Goal: Task Accomplishment & Management: Use online tool/utility

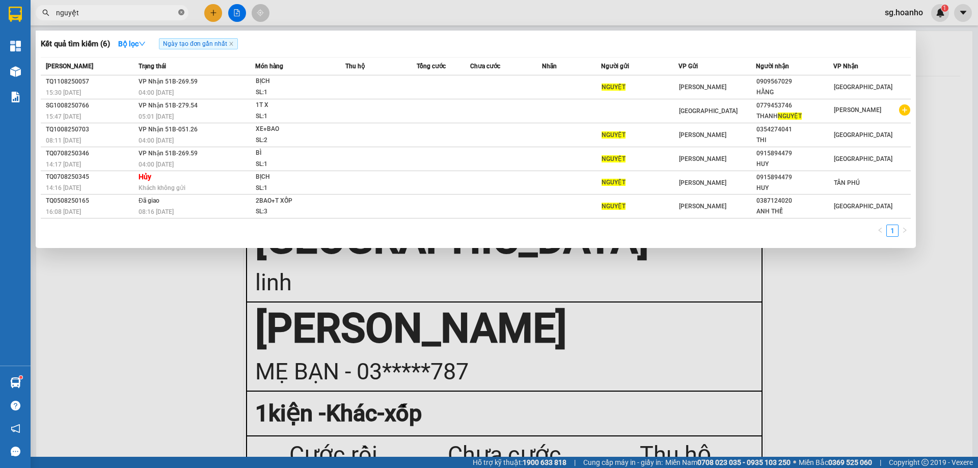
click at [182, 12] on icon "close-circle" at bounding box center [181, 12] width 6 height 6
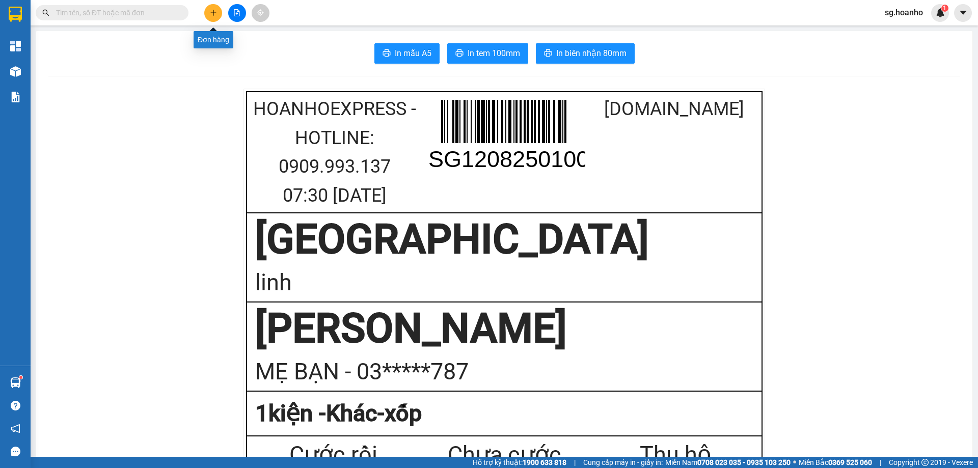
click at [212, 14] on icon "plus" at bounding box center [213, 12] width 7 height 7
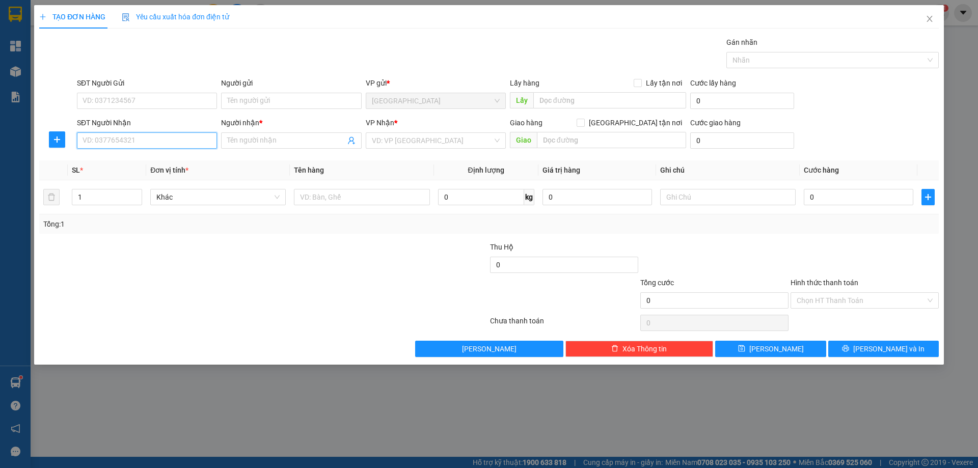
click at [136, 146] on input "SĐT Người Nhận" at bounding box center [147, 140] width 140 height 16
click at [121, 139] on input "SĐT Người Nhận" at bounding box center [147, 140] width 140 height 16
type input "0347347110"
click at [112, 162] on div "0347347110 - VĂN" at bounding box center [147, 160] width 128 height 11
type input "VĂN"
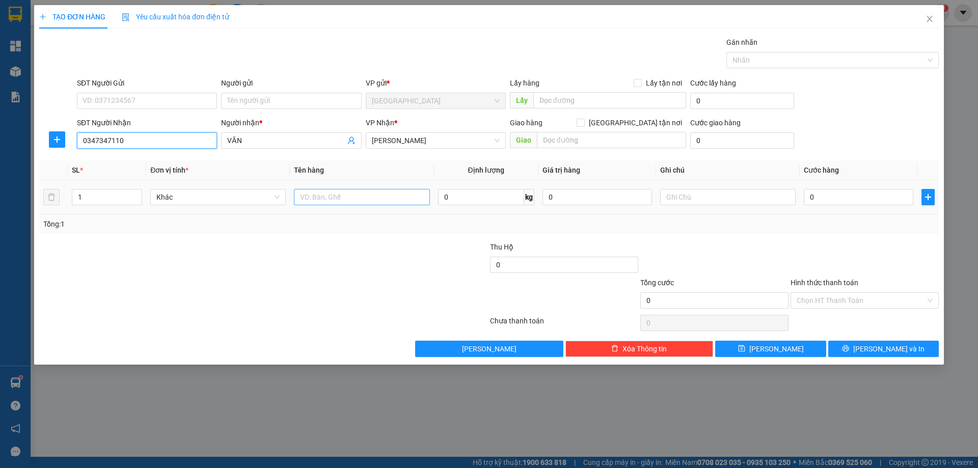
type input "0347347110"
click at [344, 203] on input "text" at bounding box center [361, 197] width 135 height 16
type input "1 máy lạnh"
click at [138, 191] on span "up" at bounding box center [136, 194] width 6 height 6
type input "3"
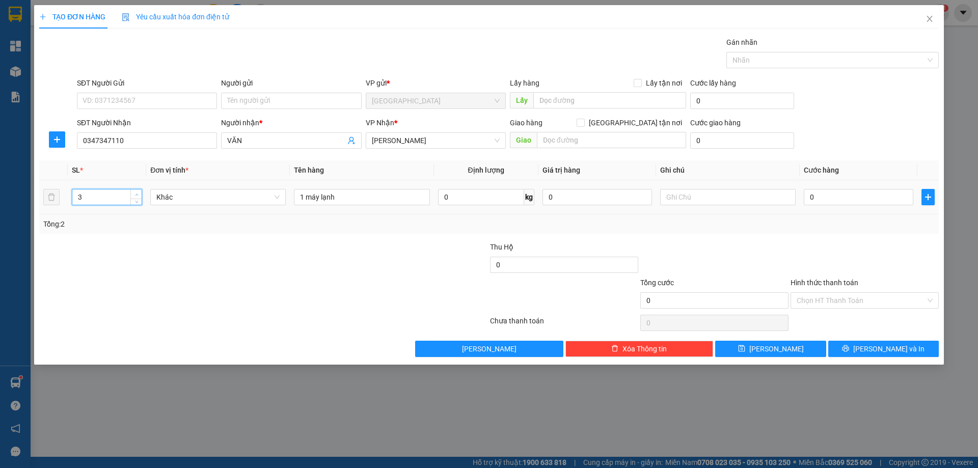
click at [138, 191] on span "up" at bounding box center [136, 194] width 6 height 6
click at [851, 355] on button "[PERSON_NAME] và In" at bounding box center [883, 349] width 111 height 16
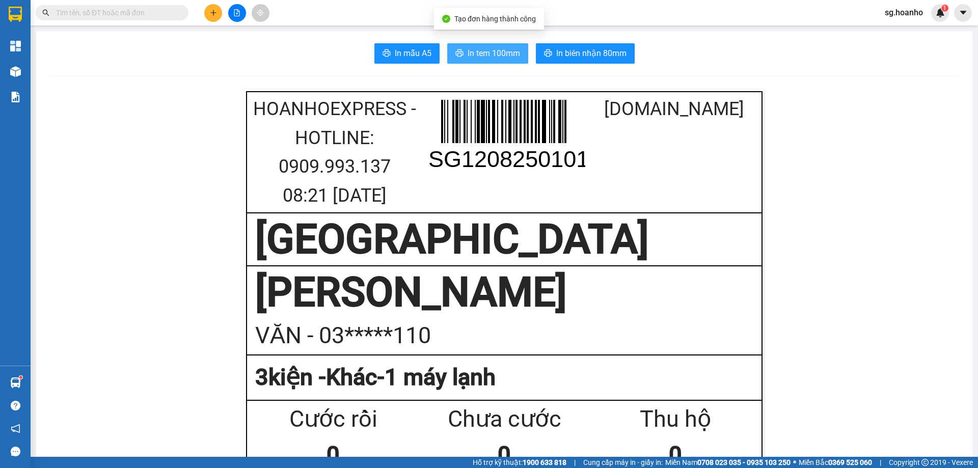
drag, startPoint x: 466, startPoint y: 56, endPoint x: 569, endPoint y: 82, distance: 106.7
click at [468, 56] on span "In tem 100mm" at bounding box center [494, 53] width 52 height 13
click at [83, 15] on input "text" at bounding box center [116, 12] width 120 height 11
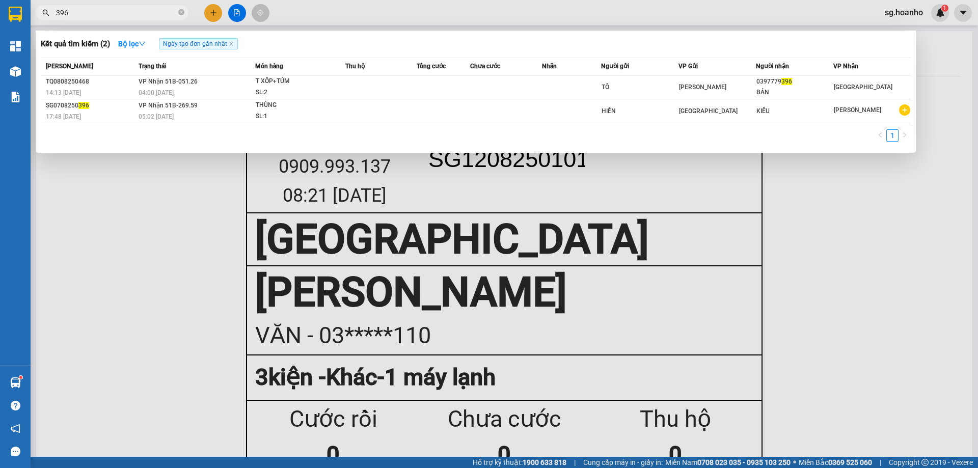
type input "396"
click at [180, 14] on icon "close-circle" at bounding box center [181, 12] width 6 height 6
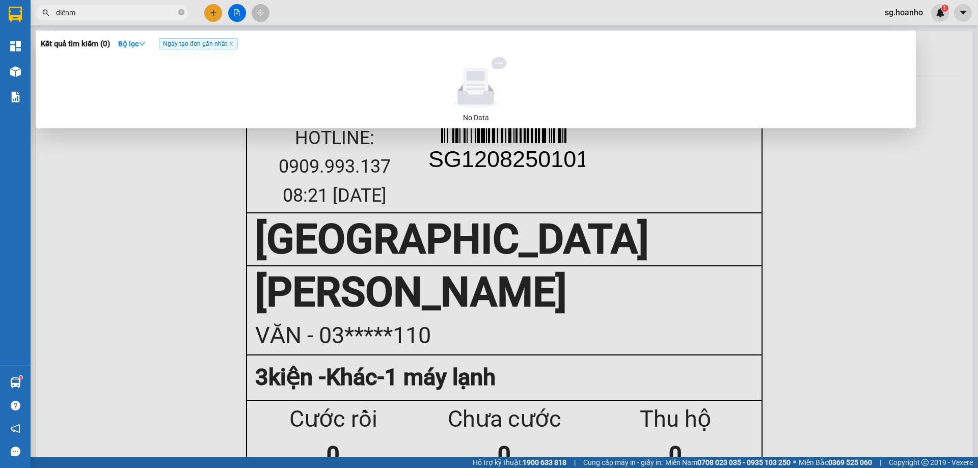
type input "diênm"
click at [818, 344] on div at bounding box center [489, 234] width 978 height 468
click at [181, 11] on icon "close-circle" at bounding box center [181, 12] width 6 height 6
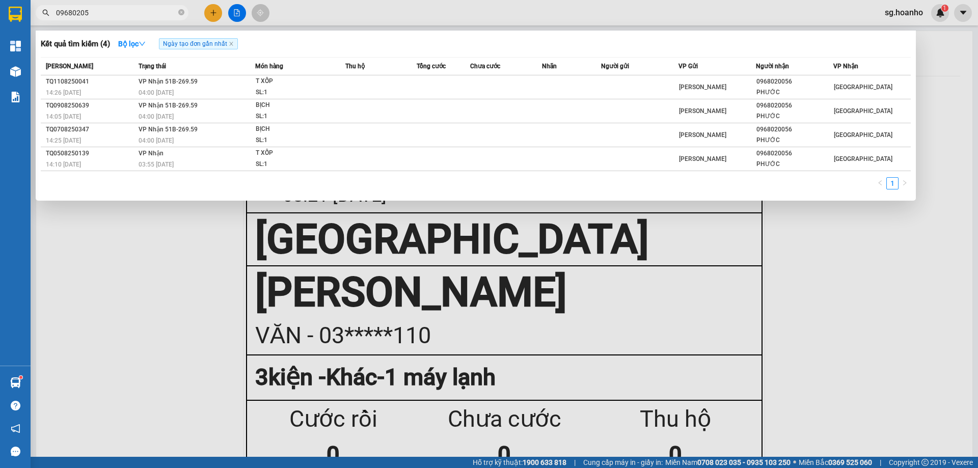
type input "096802056"
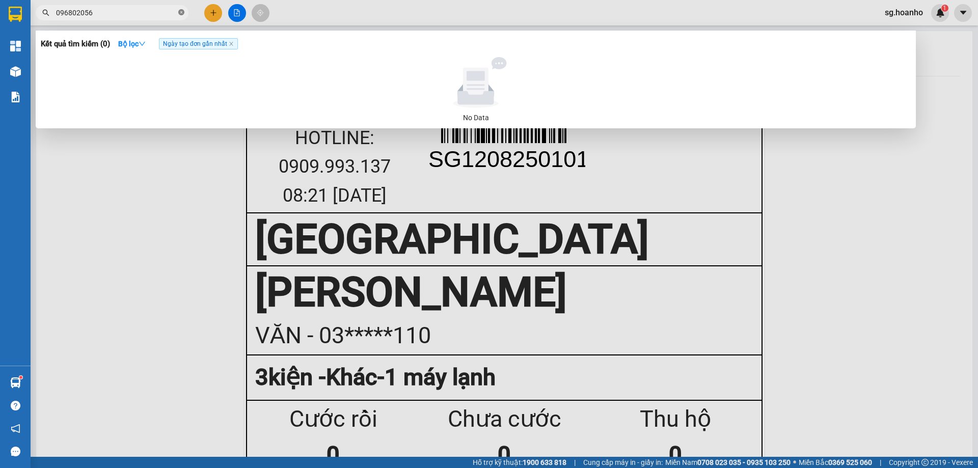
click at [183, 12] on icon "close-circle" at bounding box center [181, 12] width 6 height 6
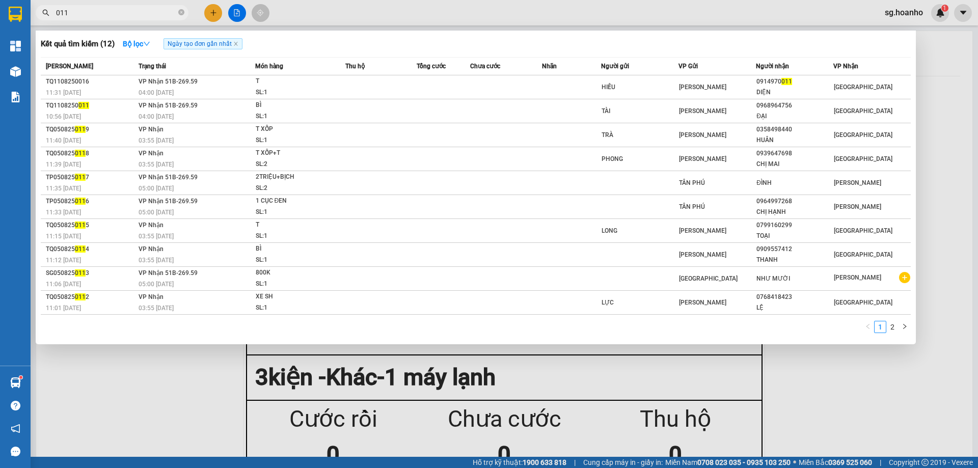
type input "011"
